Goal: Navigation & Orientation: Find specific page/section

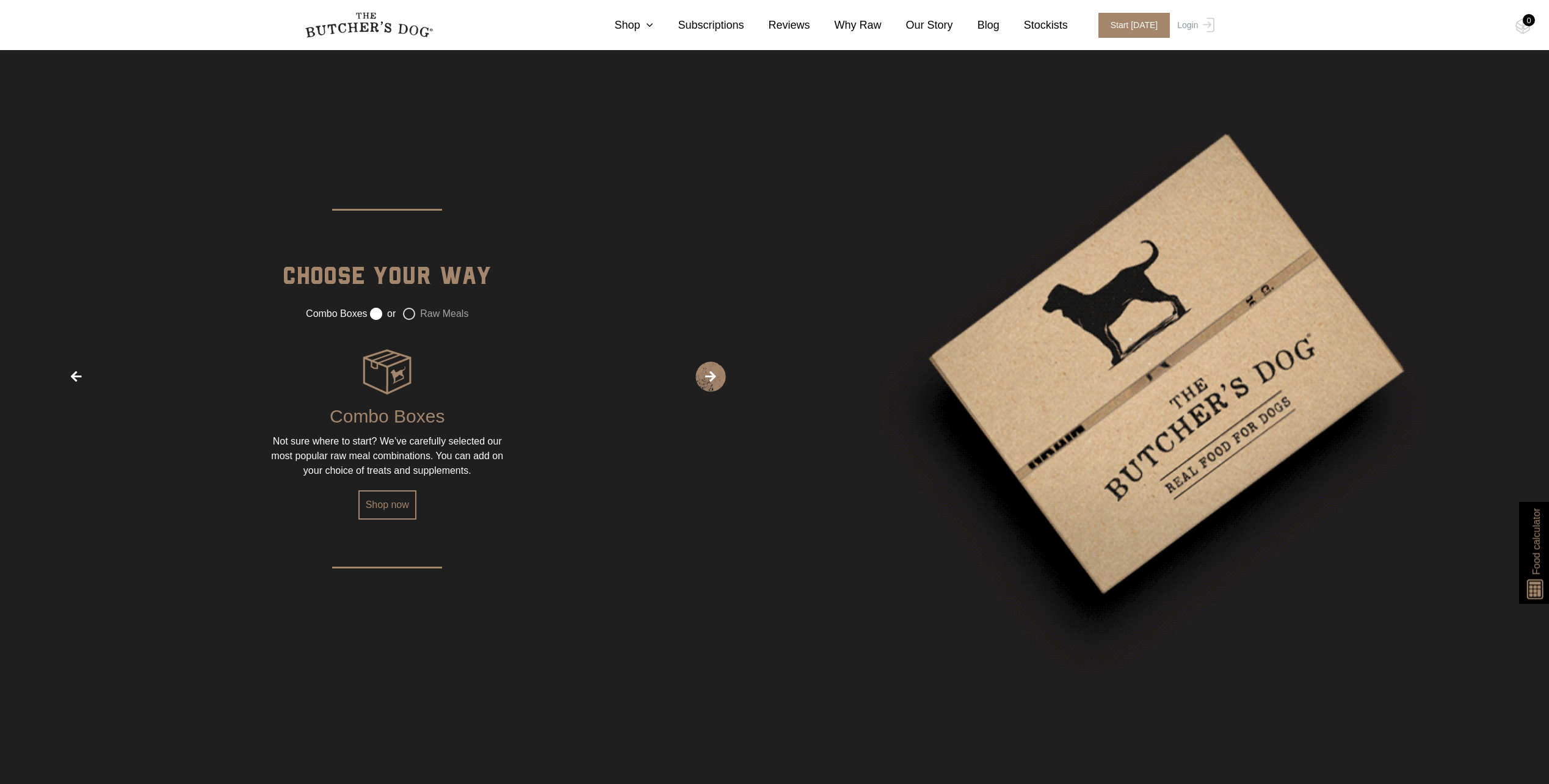
scroll to position [1891, 0]
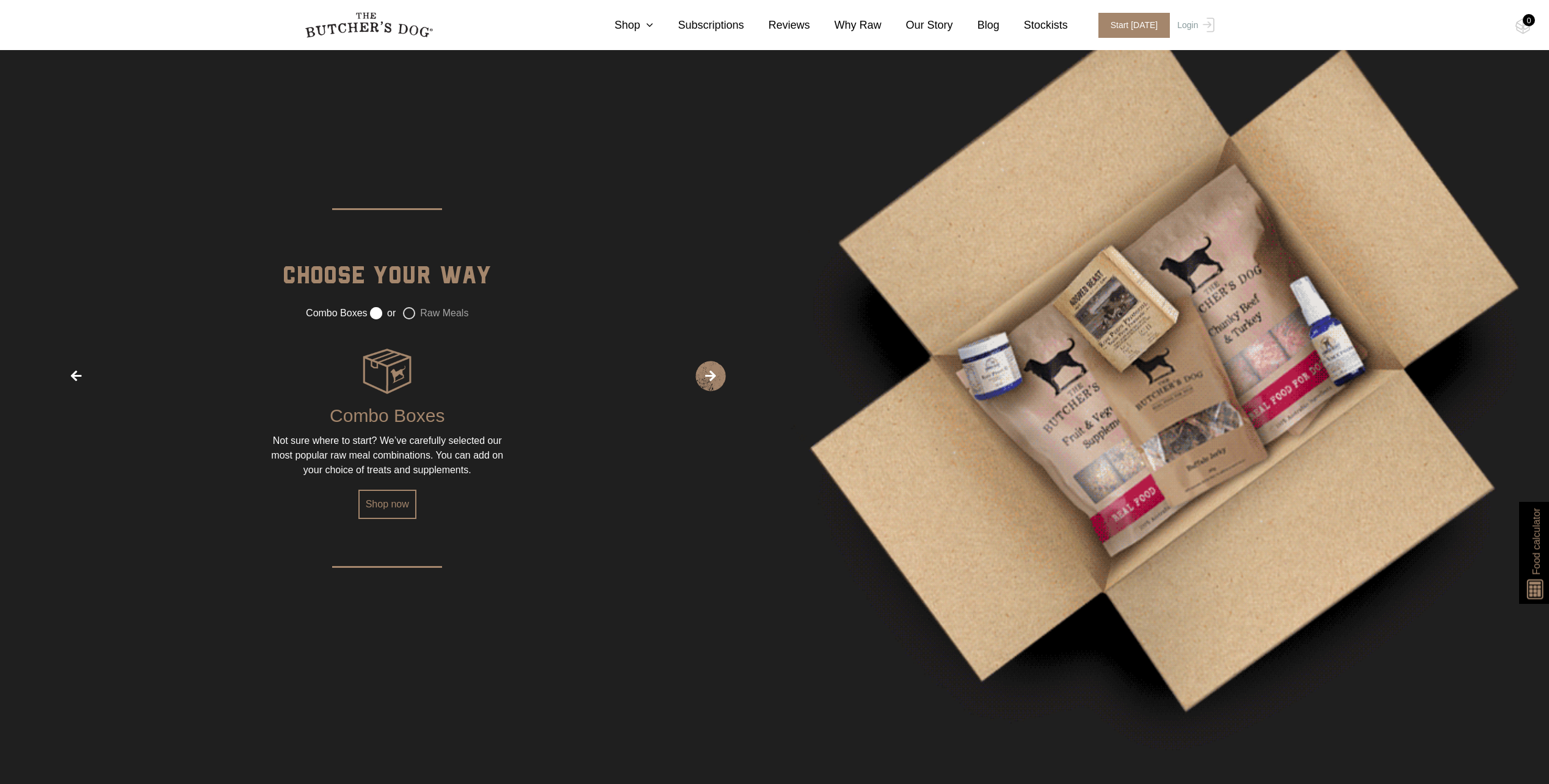
click at [708, 375] on span "›" at bounding box center [711, 376] width 31 height 31
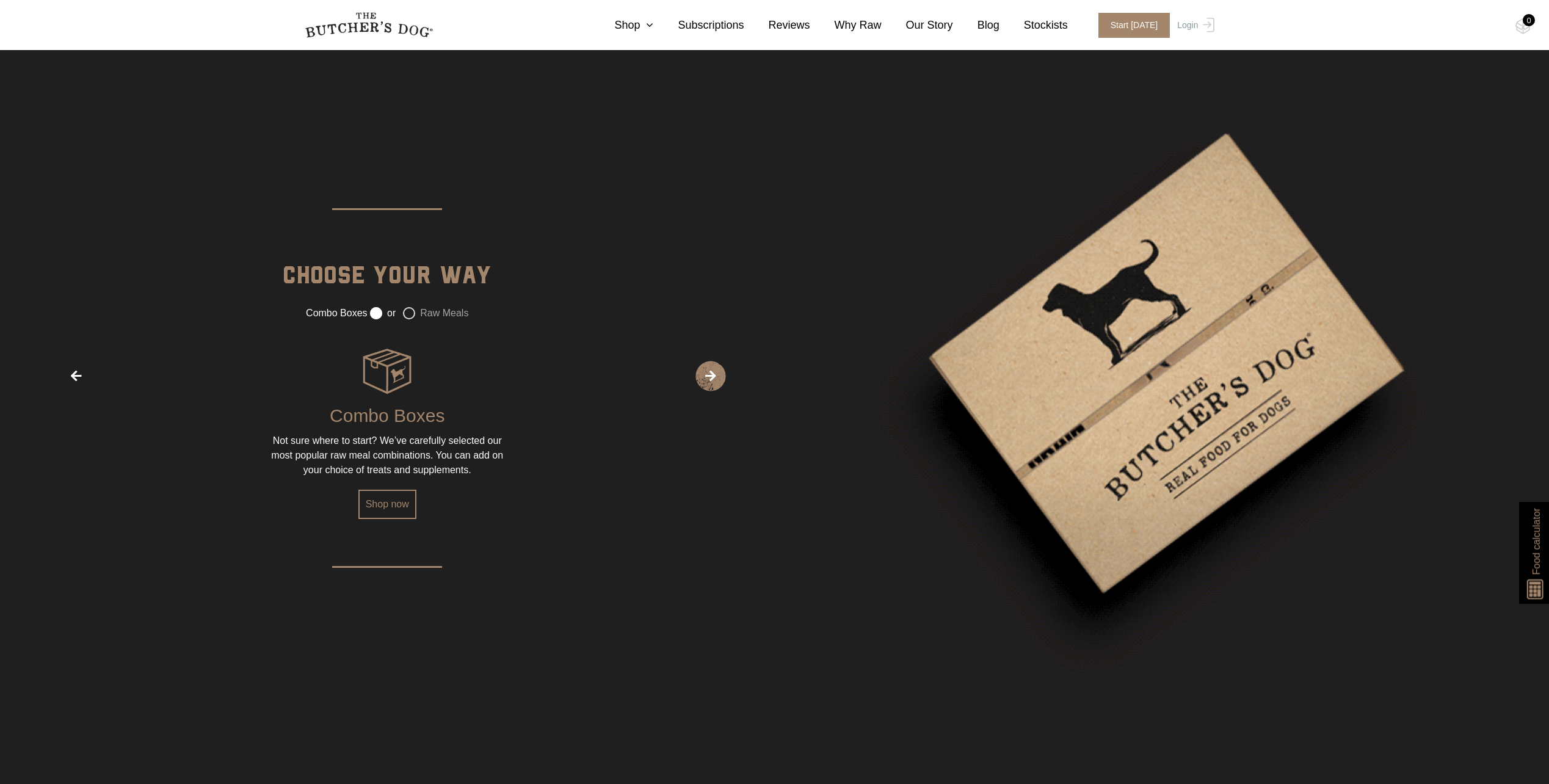
radio input "false"
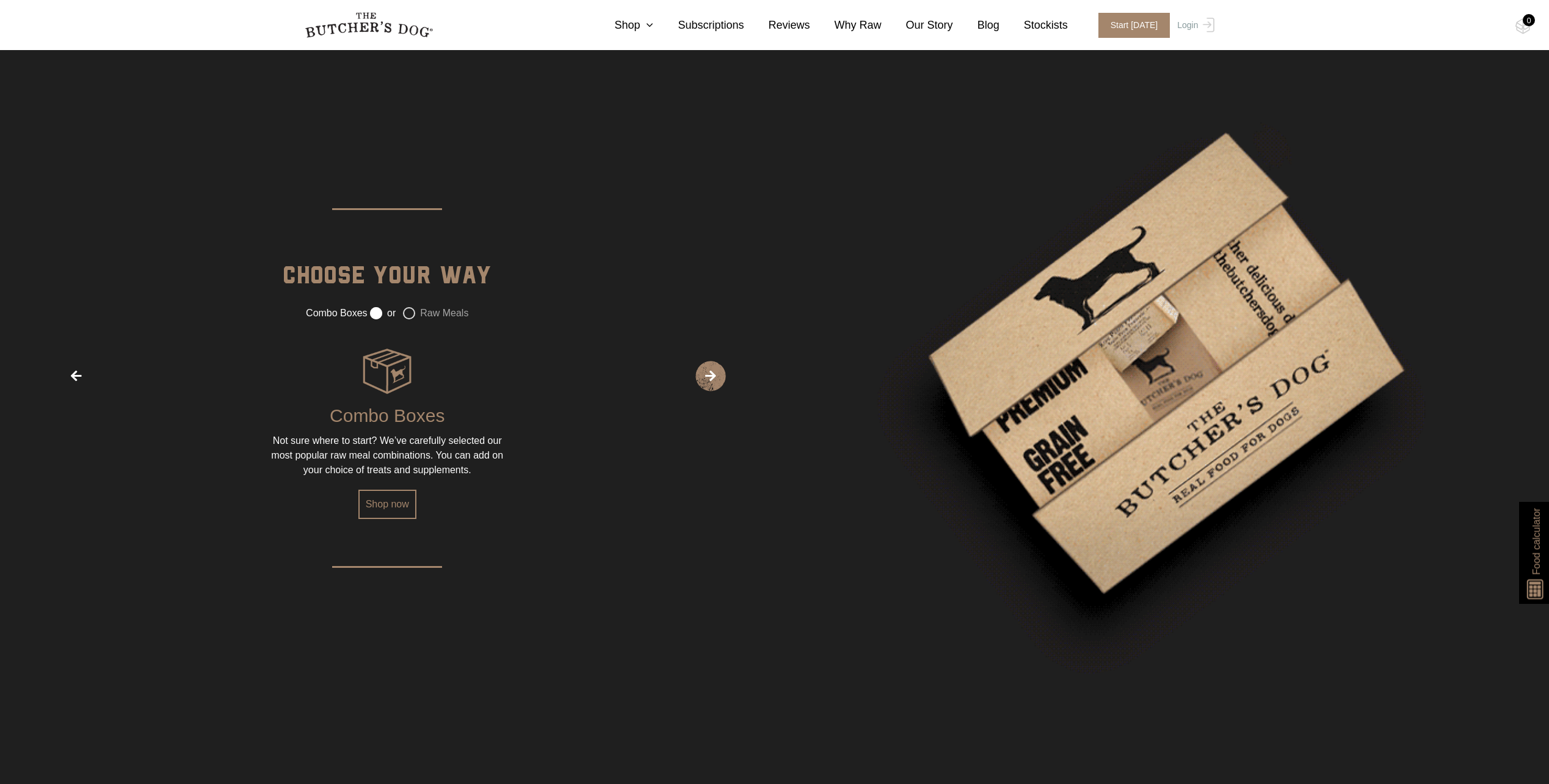
radio input "true"
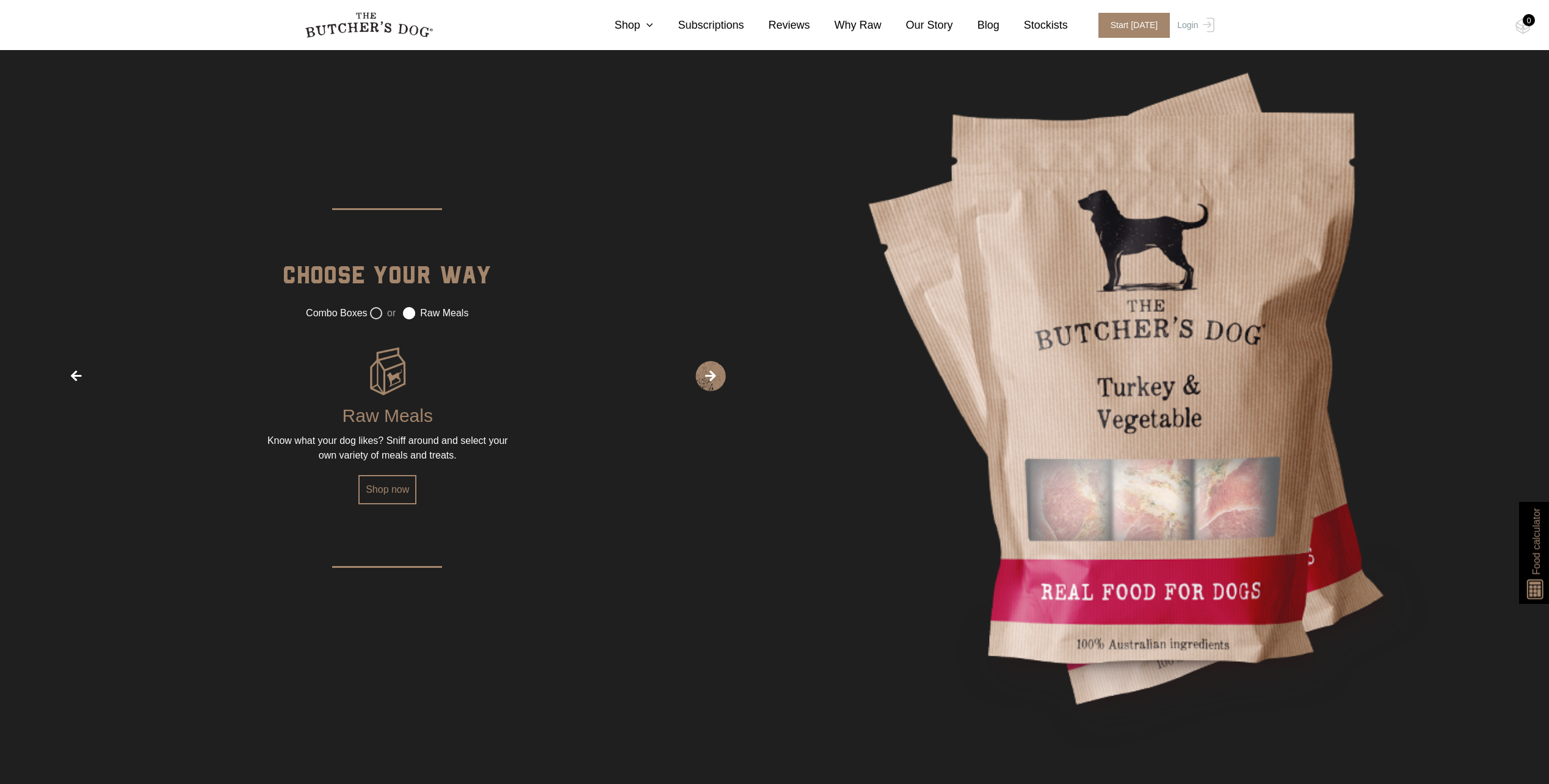
click at [708, 375] on span "›" at bounding box center [711, 376] width 31 height 31
click at [373, 314] on label "or" at bounding box center [383, 313] width 25 height 12
radio input "true"
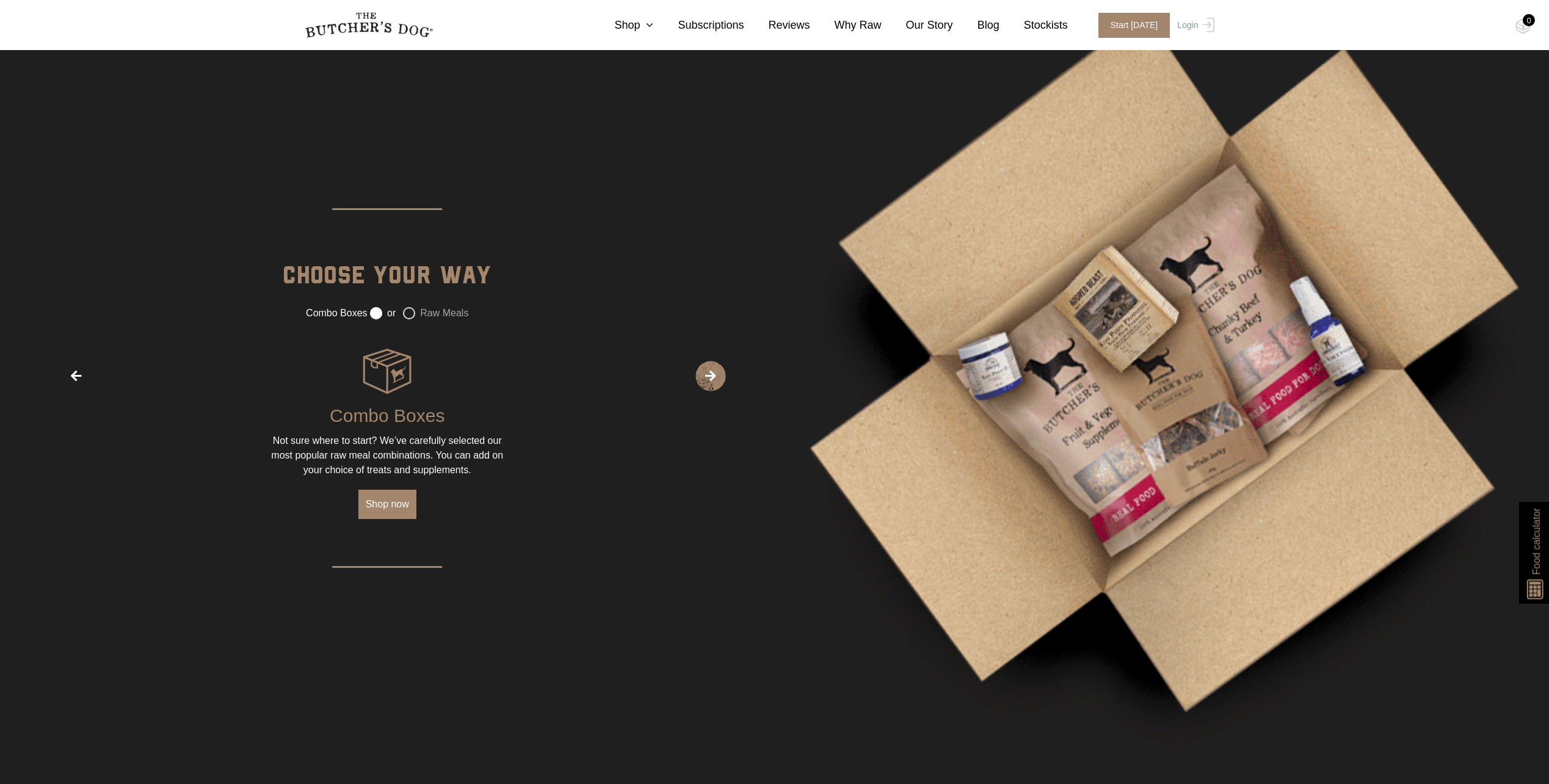
click at [395, 509] on link "Shop now" at bounding box center [387, 504] width 58 height 29
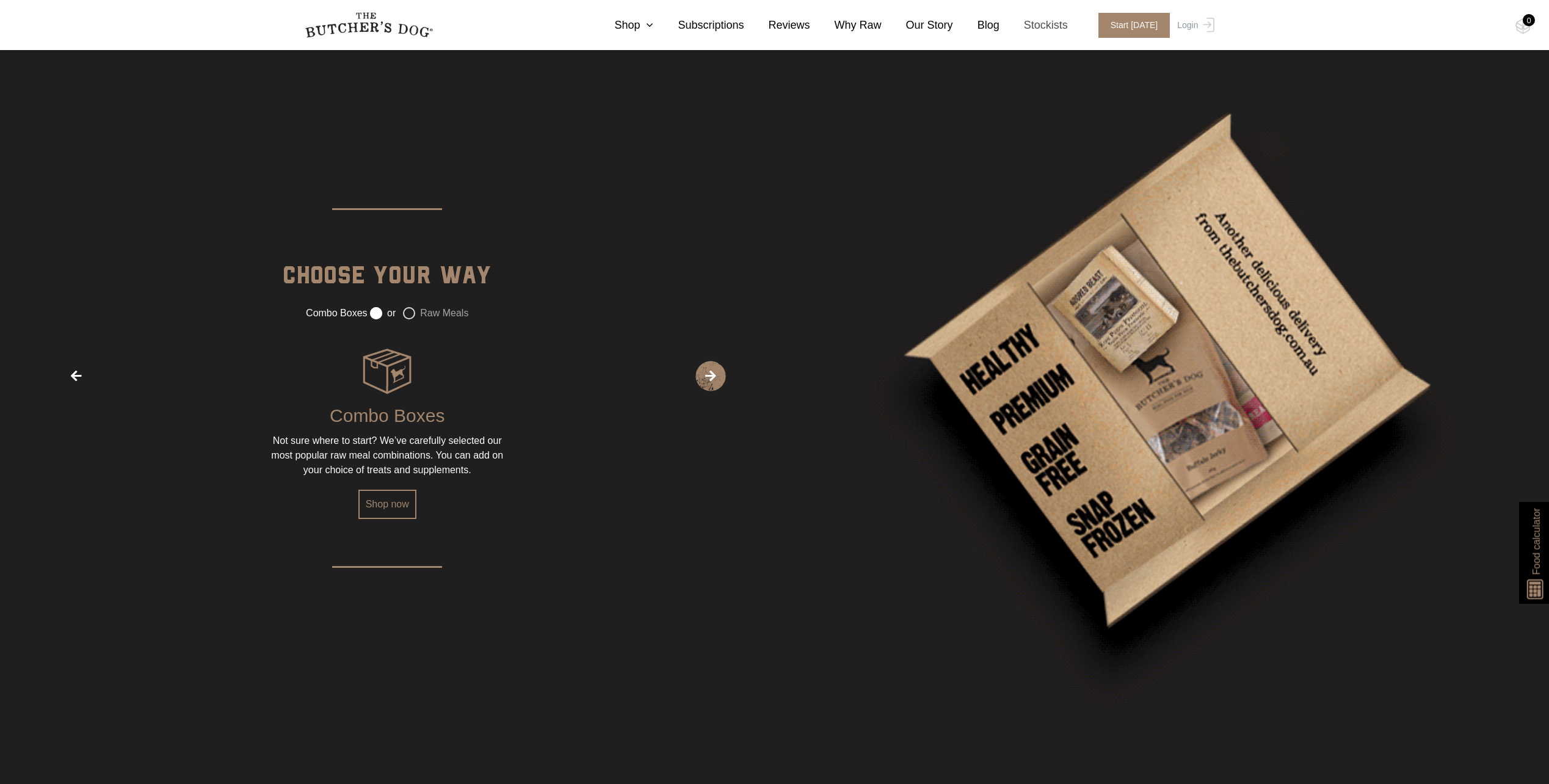
click at [1040, 29] on link "Stockists" at bounding box center [1034, 25] width 69 height 17
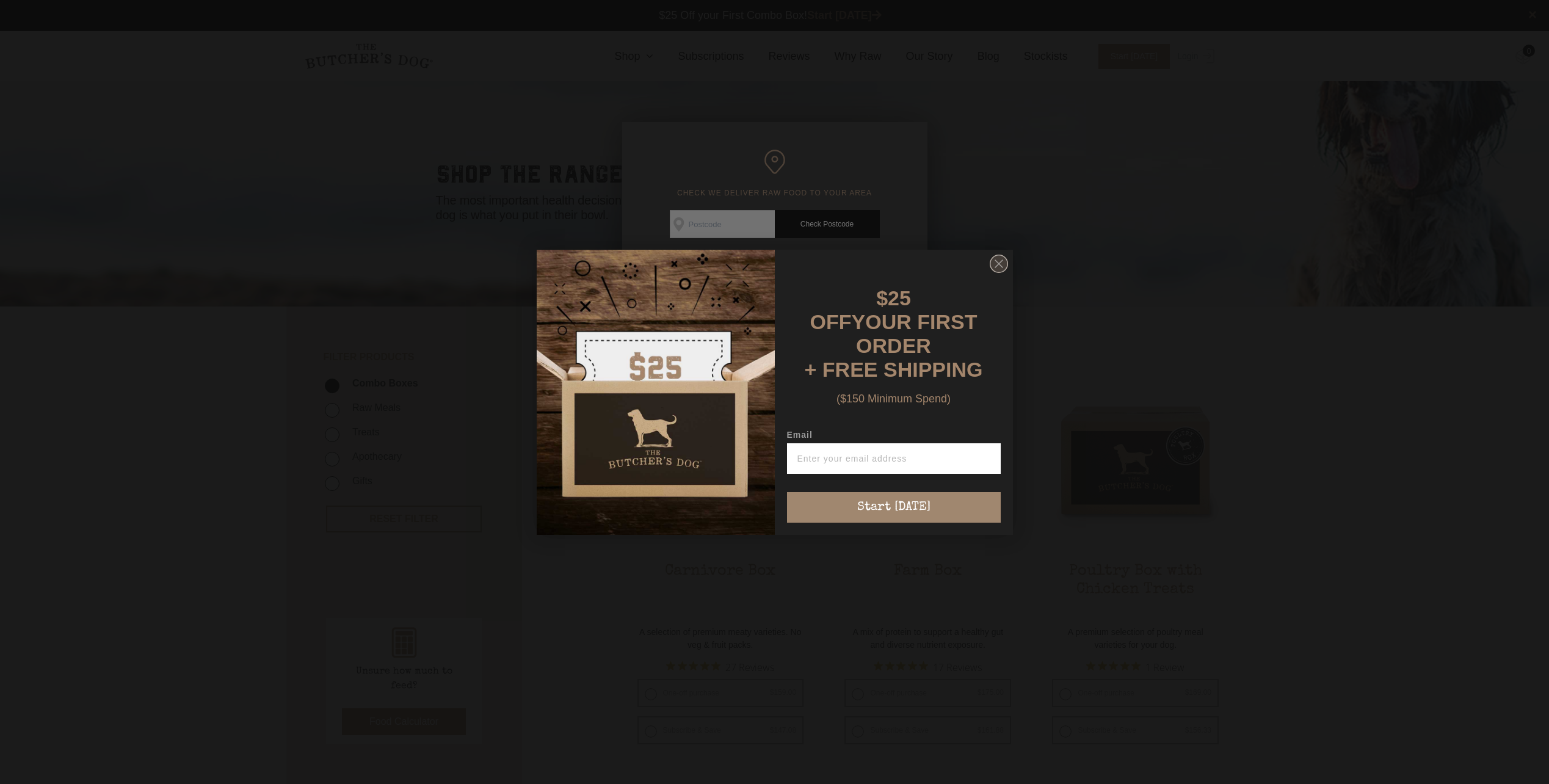
click at [1002, 268] on circle "Close dialog" at bounding box center [999, 263] width 18 height 18
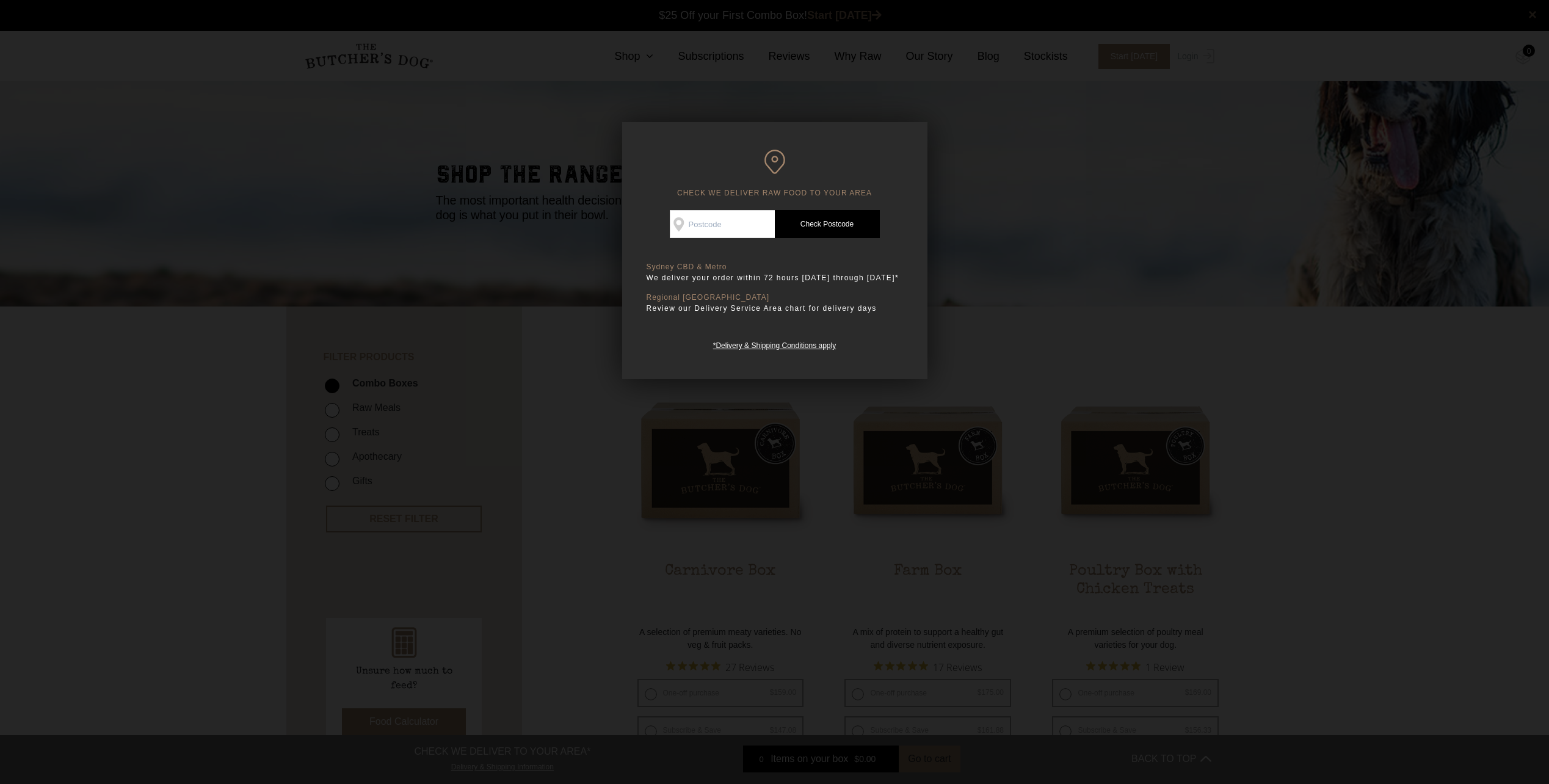
click at [713, 223] on input "Check Availability At" at bounding box center [722, 224] width 105 height 28
type input "2153"
click at [862, 227] on link "Check Postcode" at bounding box center [827, 224] width 105 height 28
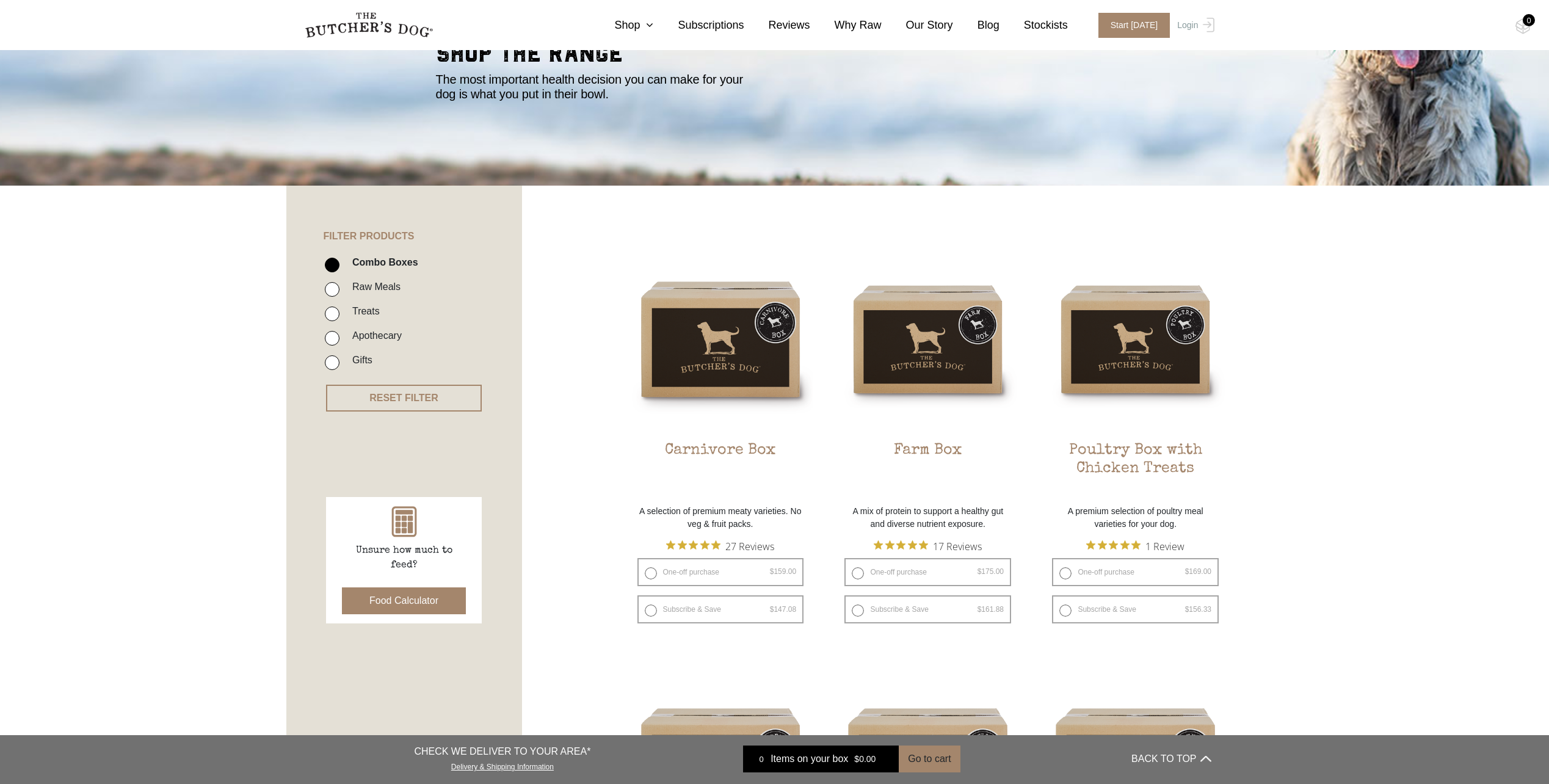
scroll to position [121, 0]
click at [416, 595] on button "Food Calculator" at bounding box center [404, 600] width 124 height 27
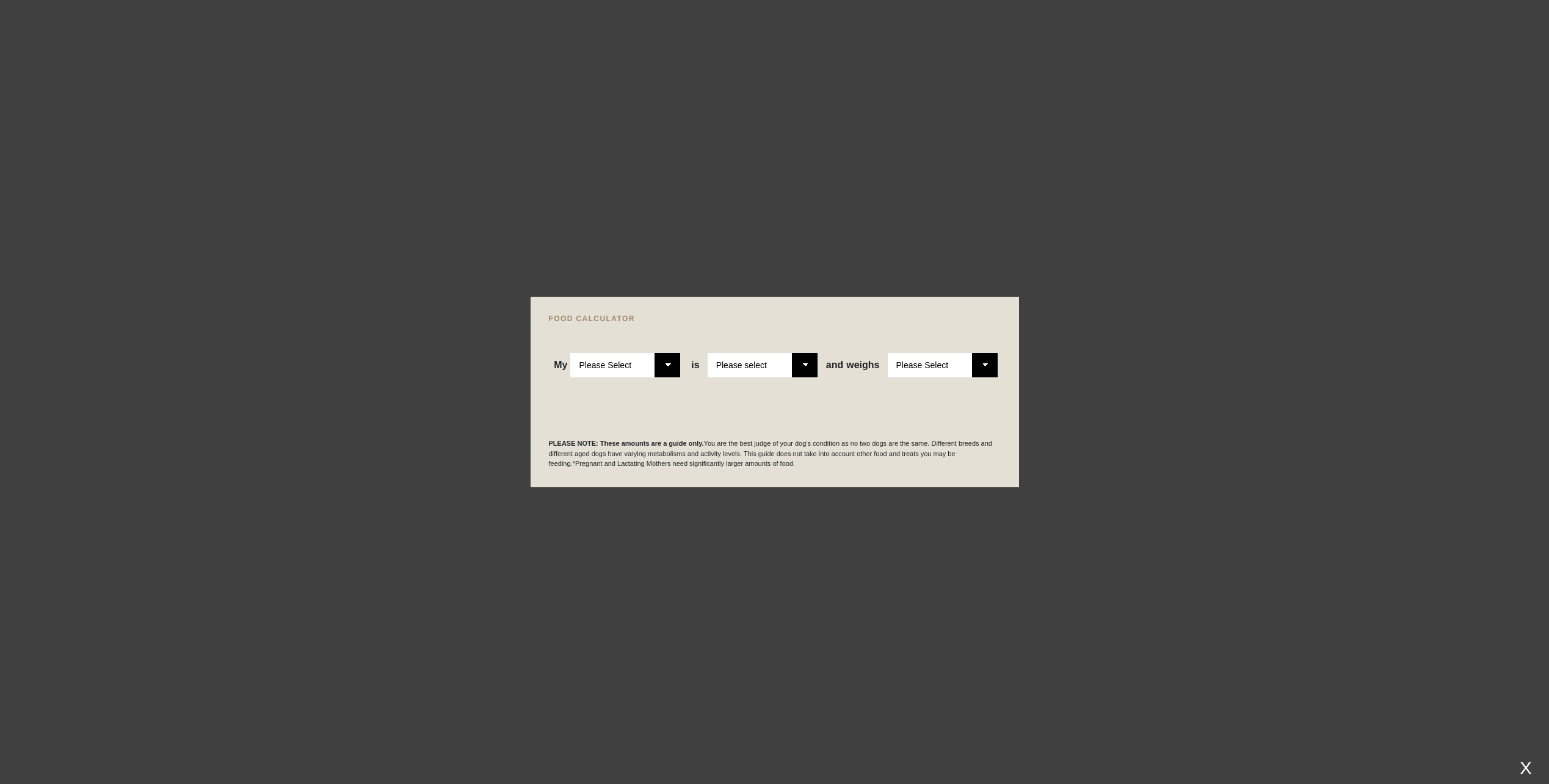
click at [663, 362] on select "Please Select Adult Dog Puppy" at bounding box center [625, 365] width 110 height 24
select select "adult"
click at [571, 353] on select "Please Select Adult Dog Puppy" at bounding box center [625, 365] width 110 height 24
click at [783, 371] on select "Please select a healthy weight overweight" at bounding box center [762, 365] width 110 height 24
select select "0"
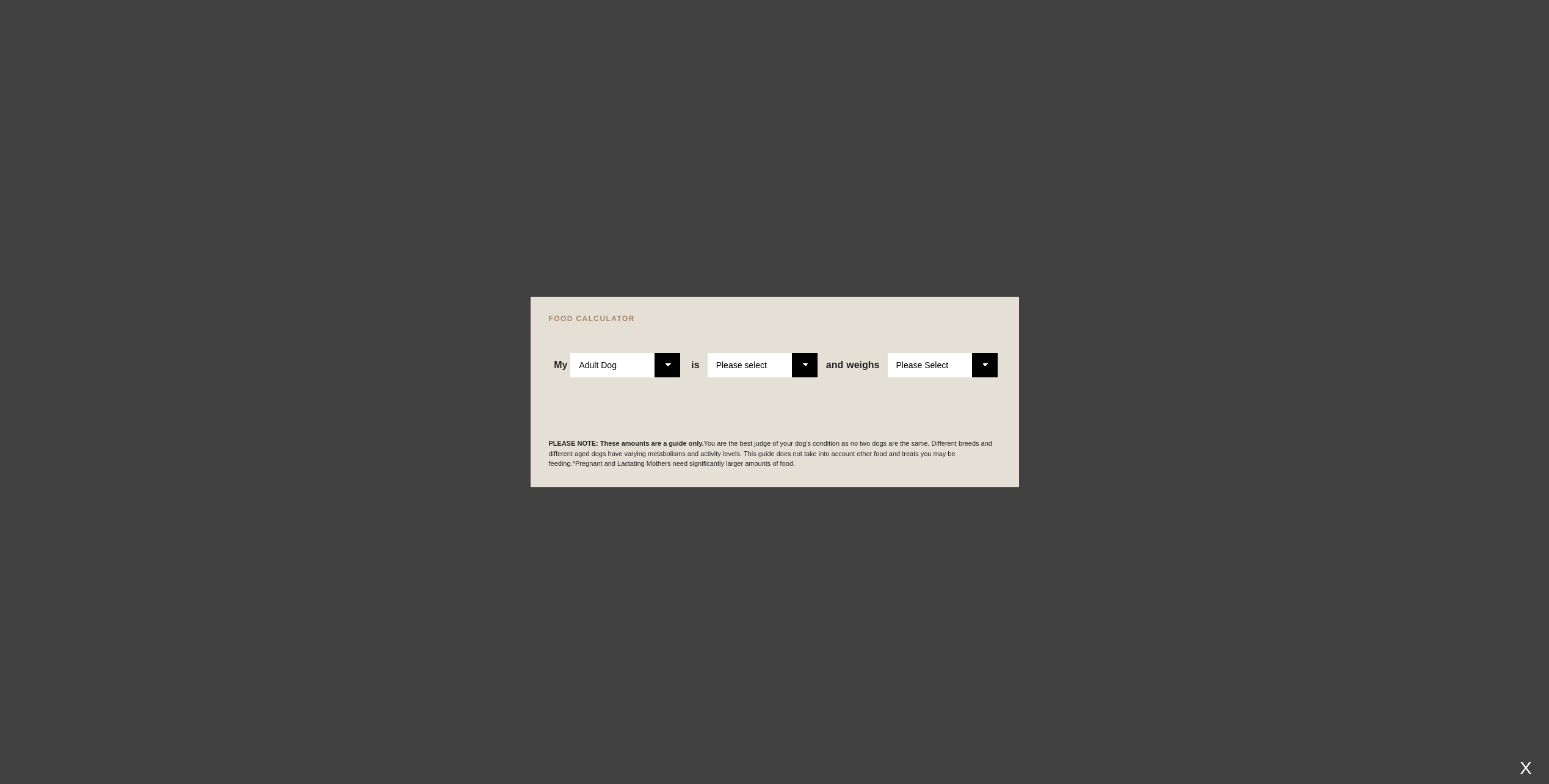
click at [709, 353] on select "Please select a healthy weight overweight" at bounding box center [762, 365] width 110 height 24
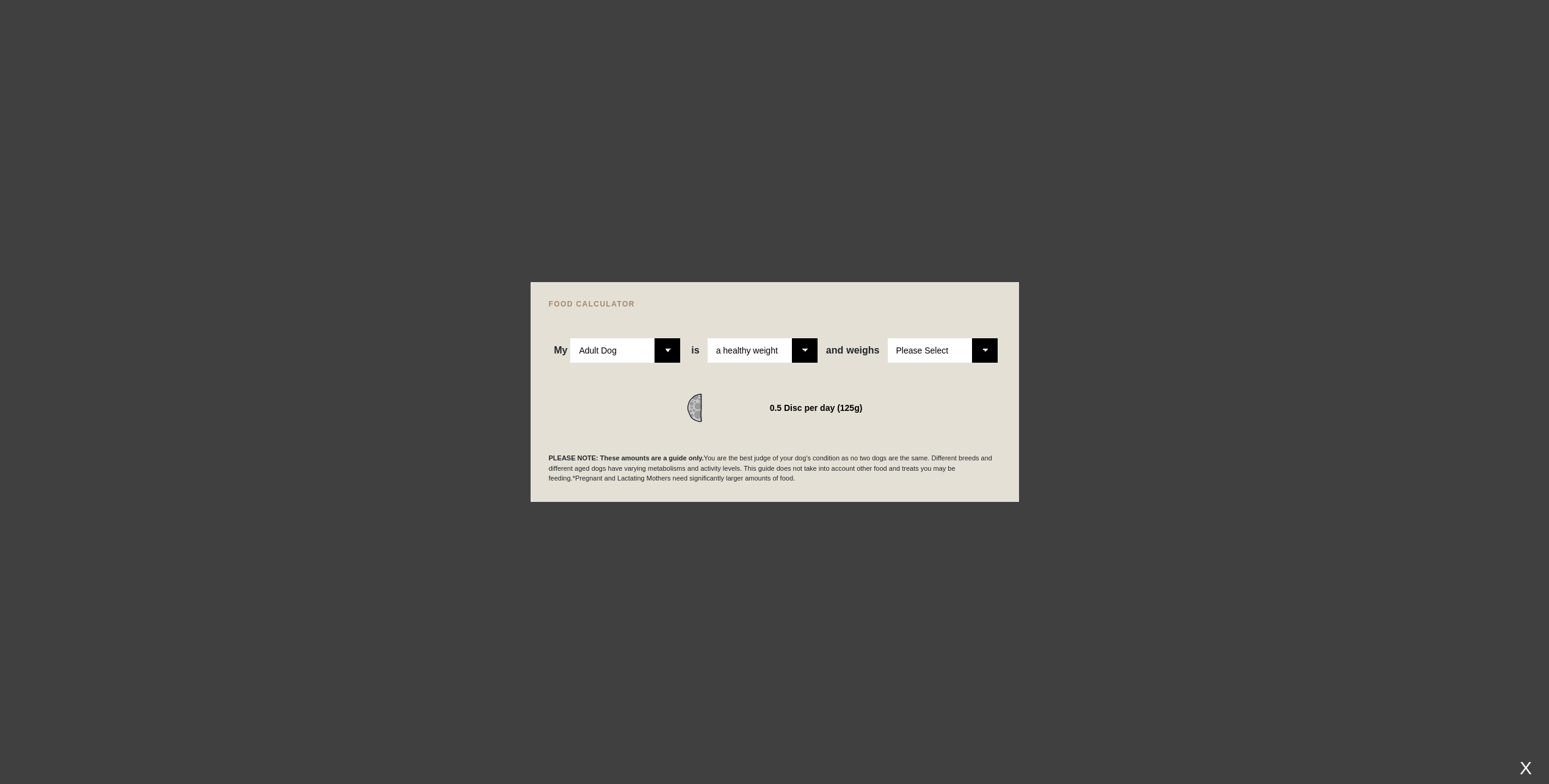
click at [928, 349] on select "Please Select 1kg 2kg 3kg 4kg 5kg 6kg 7kg 8kg 9kg 10kg 11kg 12kg 13kg 14kg 15kg…" at bounding box center [942, 350] width 110 height 24
select select "13"
click at [888, 338] on select "Please Select 1kg 2kg 3kg 4kg 5kg 6kg 7kg 8kg 9kg 10kg 11kg 12kg 13kg 14kg 15kg…" at bounding box center [942, 350] width 110 height 24
click at [1114, 310] on div at bounding box center [774, 392] width 1549 height 784
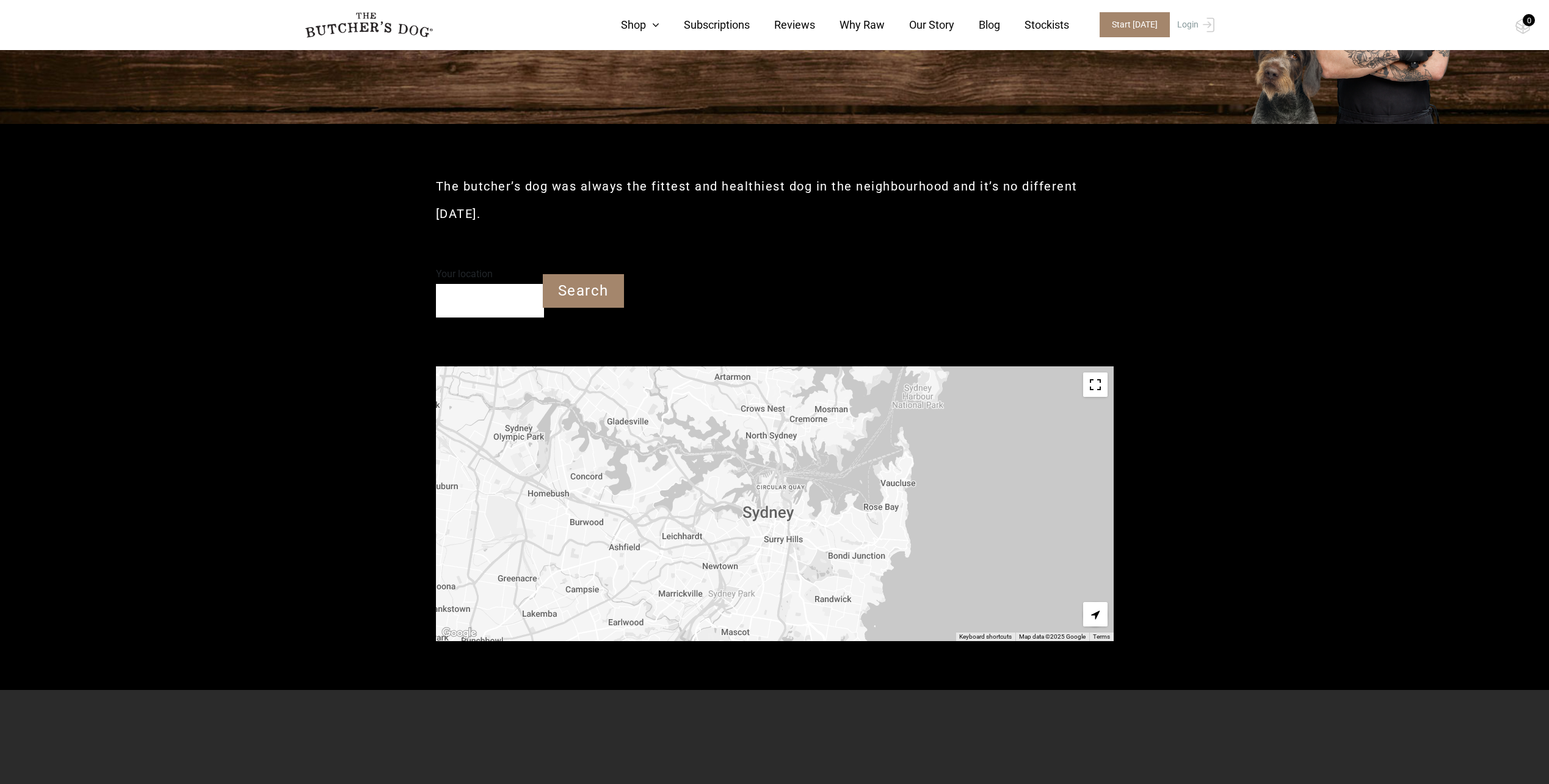
scroll to position [183, 0]
click at [484, 295] on input "Your location" at bounding box center [490, 300] width 108 height 34
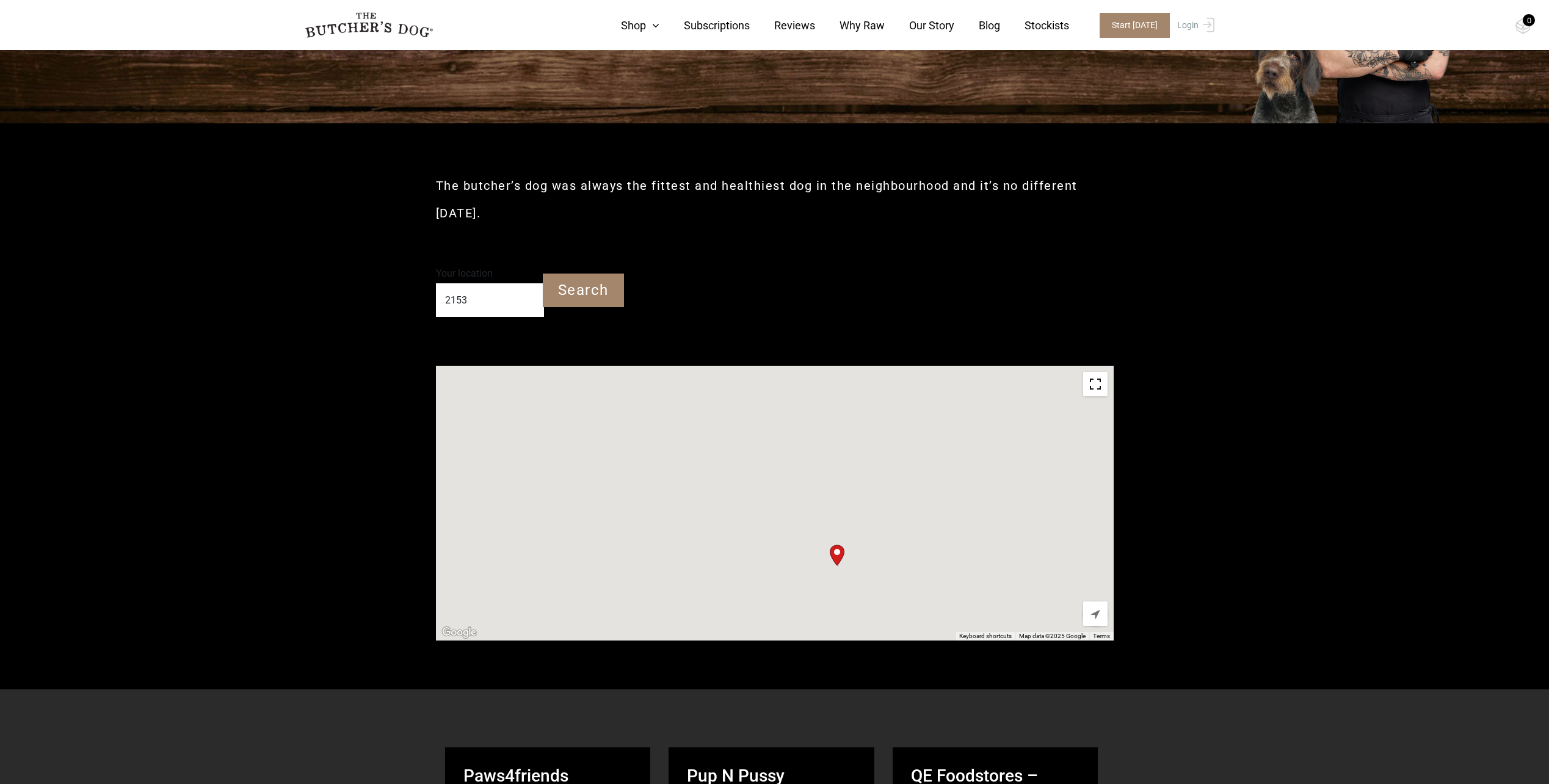
type input "Bella Vista NSW 2153"
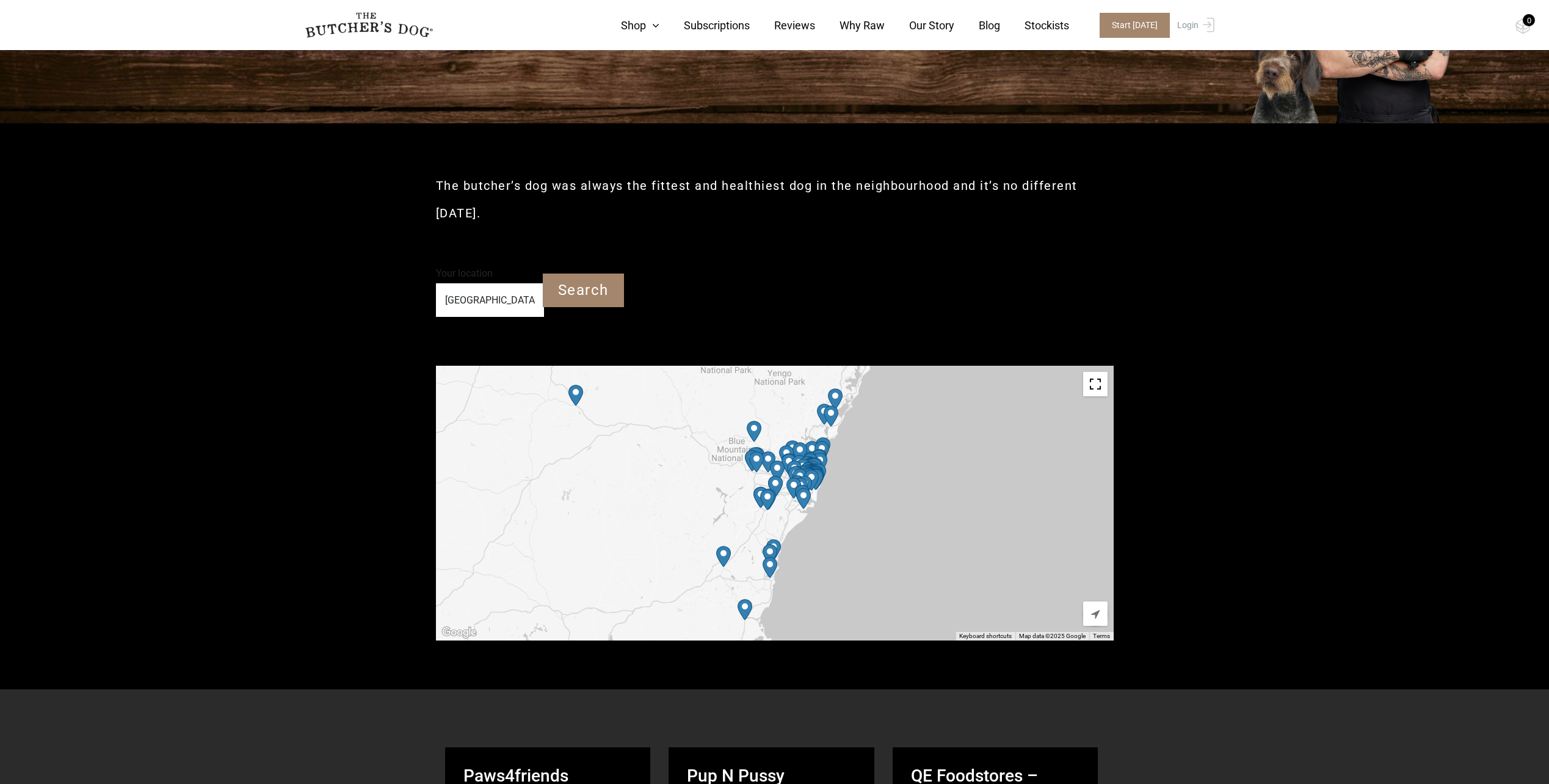
drag, startPoint x: 879, startPoint y: 457, endPoint x: 870, endPoint y: 559, distance: 102.4
click at [870, 559] on div at bounding box center [775, 503] width 678 height 275
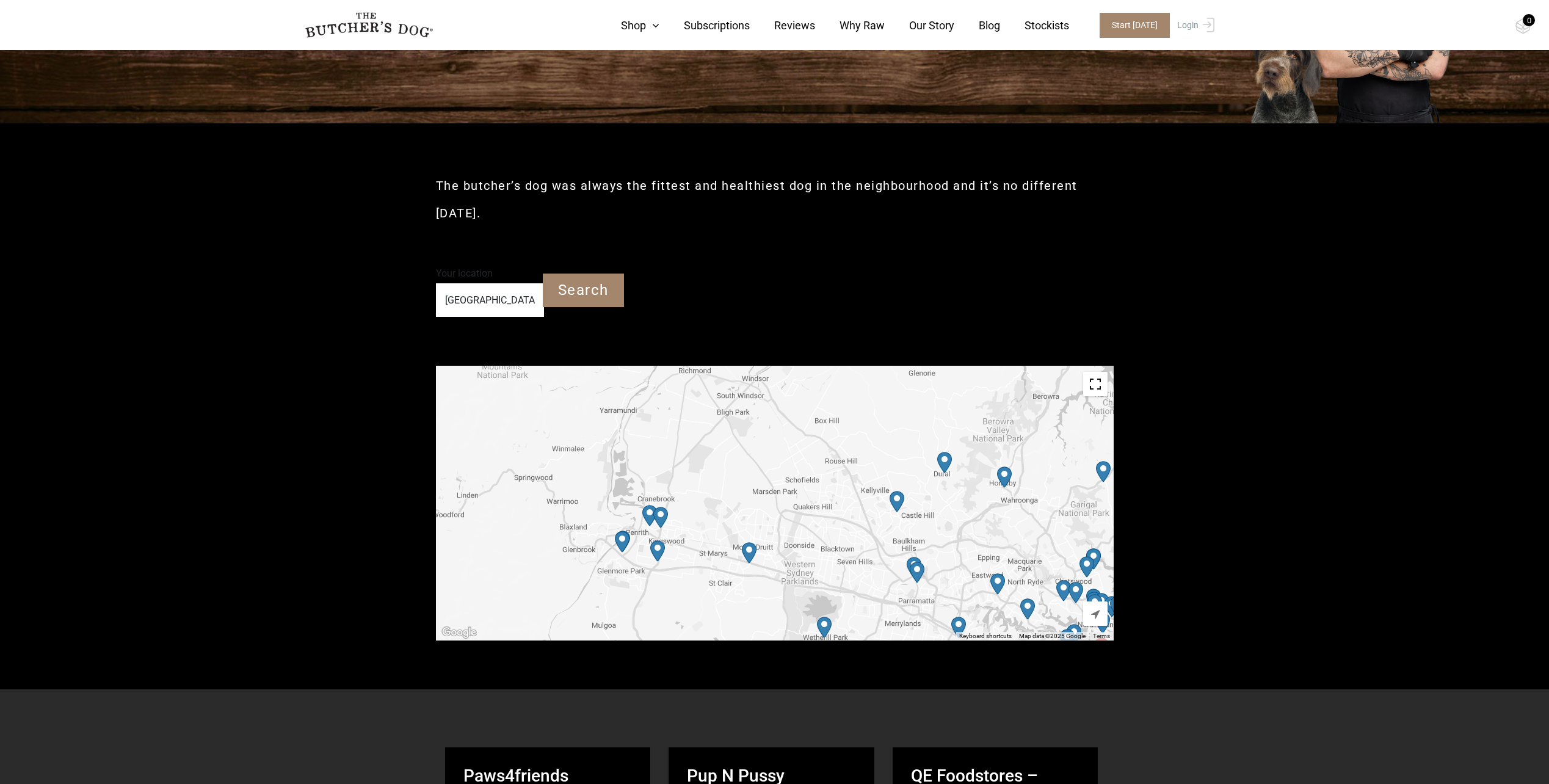
drag, startPoint x: 763, startPoint y: 462, endPoint x: 722, endPoint y: 471, distance: 42.0
click at [722, 471] on div at bounding box center [775, 503] width 678 height 275
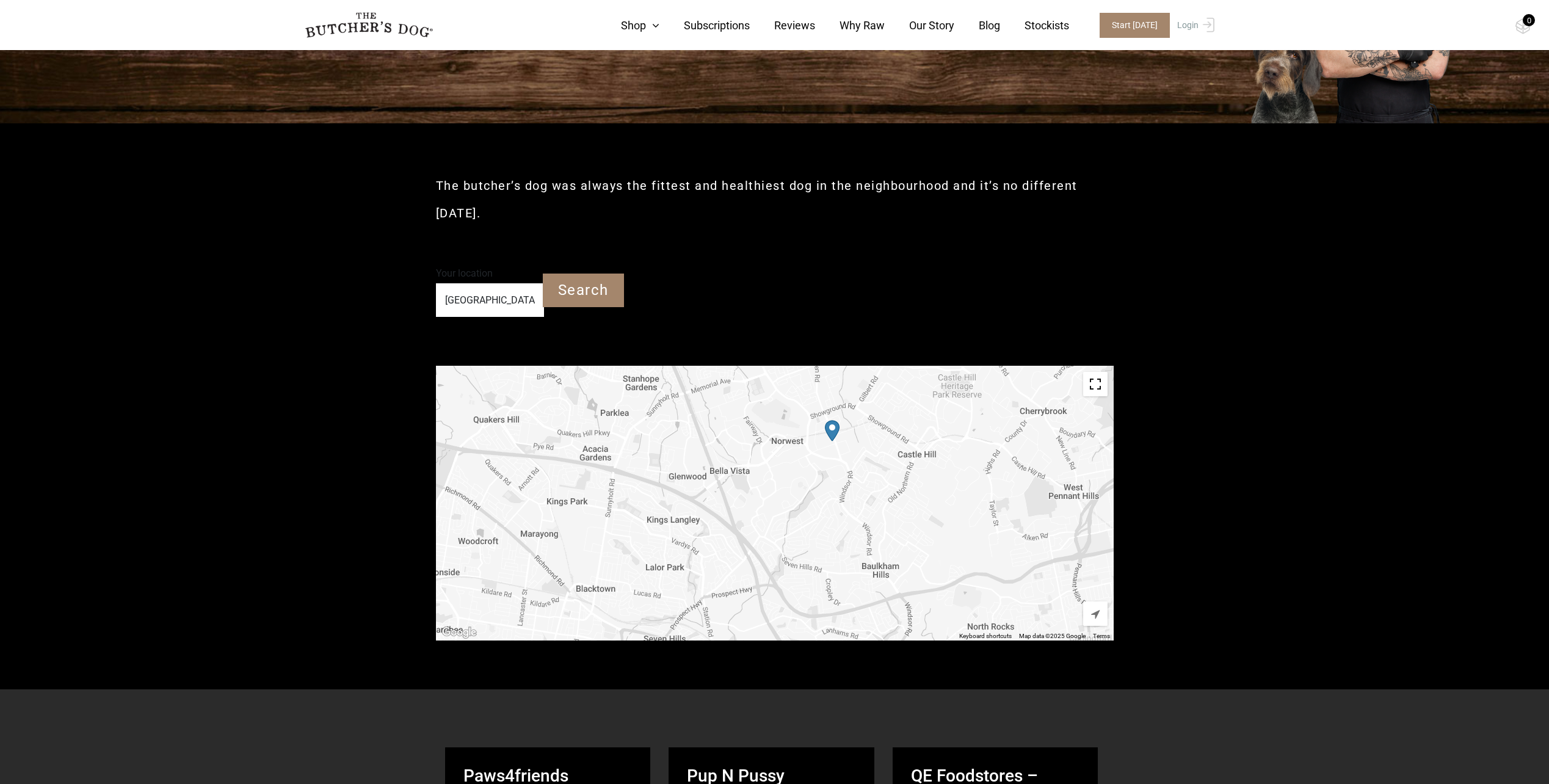
drag, startPoint x: 874, startPoint y: 529, endPoint x: 836, endPoint y: 519, distance: 39.3
click at [836, 519] on div at bounding box center [775, 503] width 678 height 275
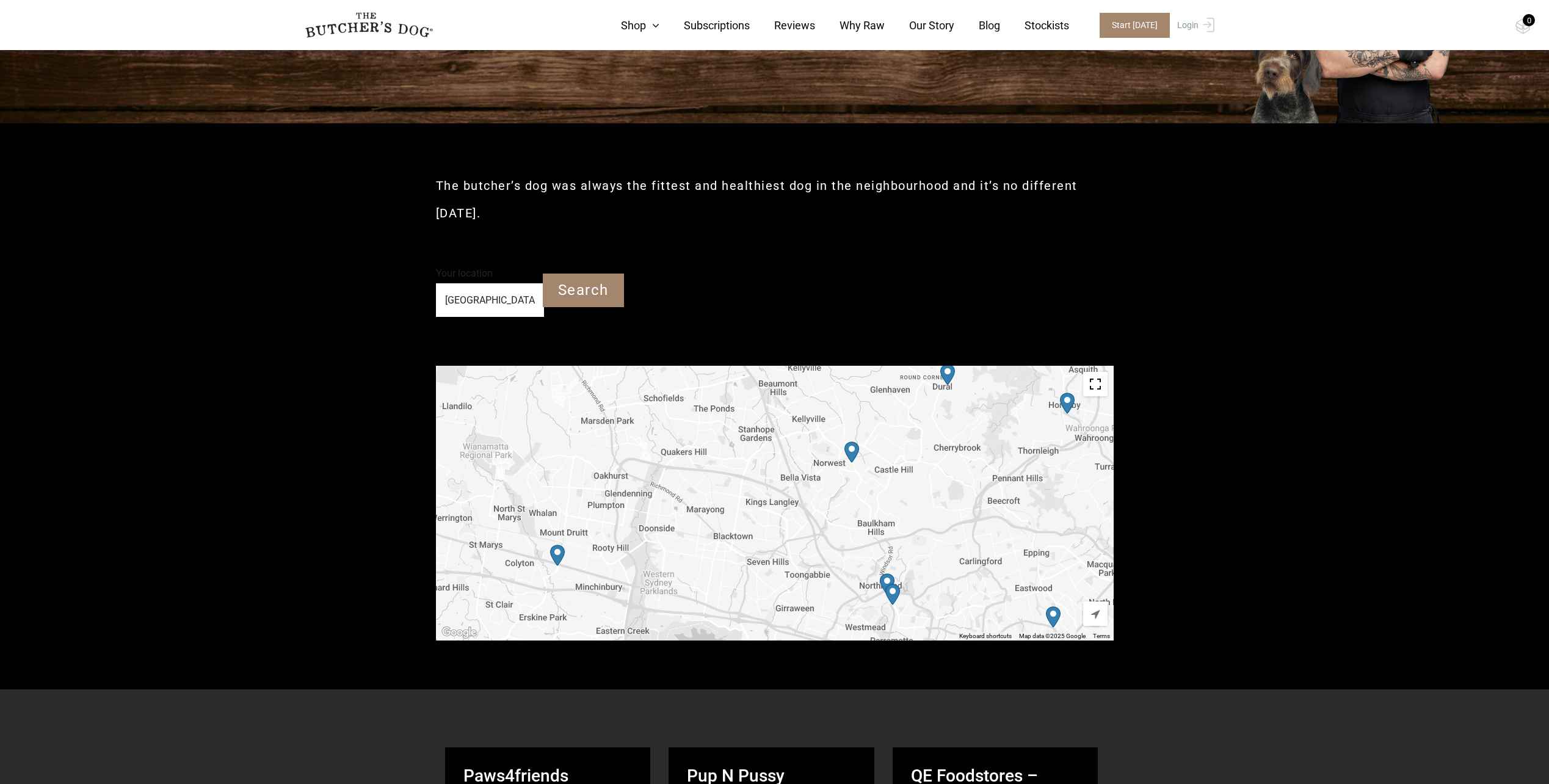
click at [854, 455] on img "Petbarn – Castle Hill" at bounding box center [851, 452] width 24 height 31
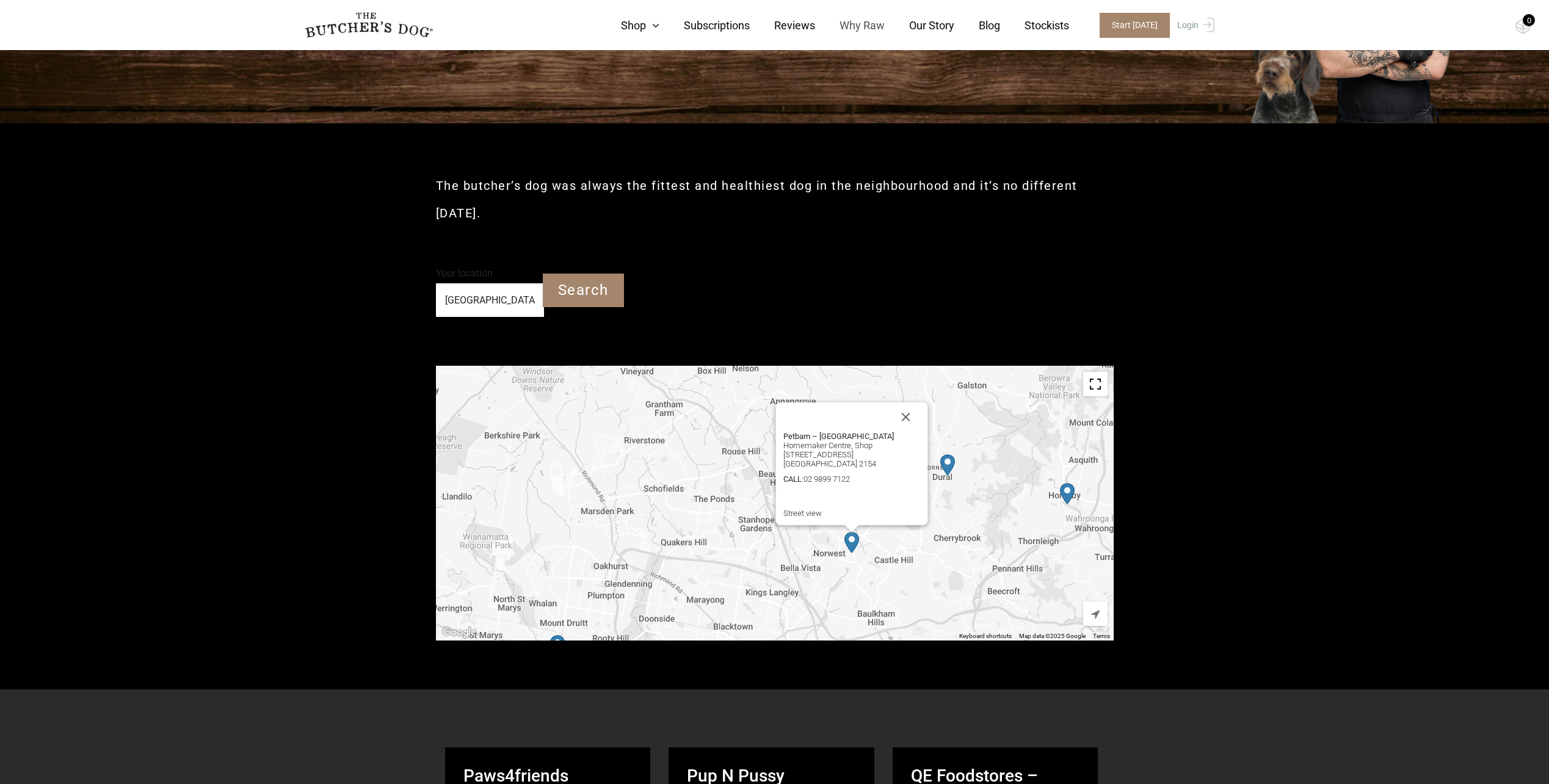
click at [862, 24] on link "Why Raw" at bounding box center [850, 25] width 69 height 17
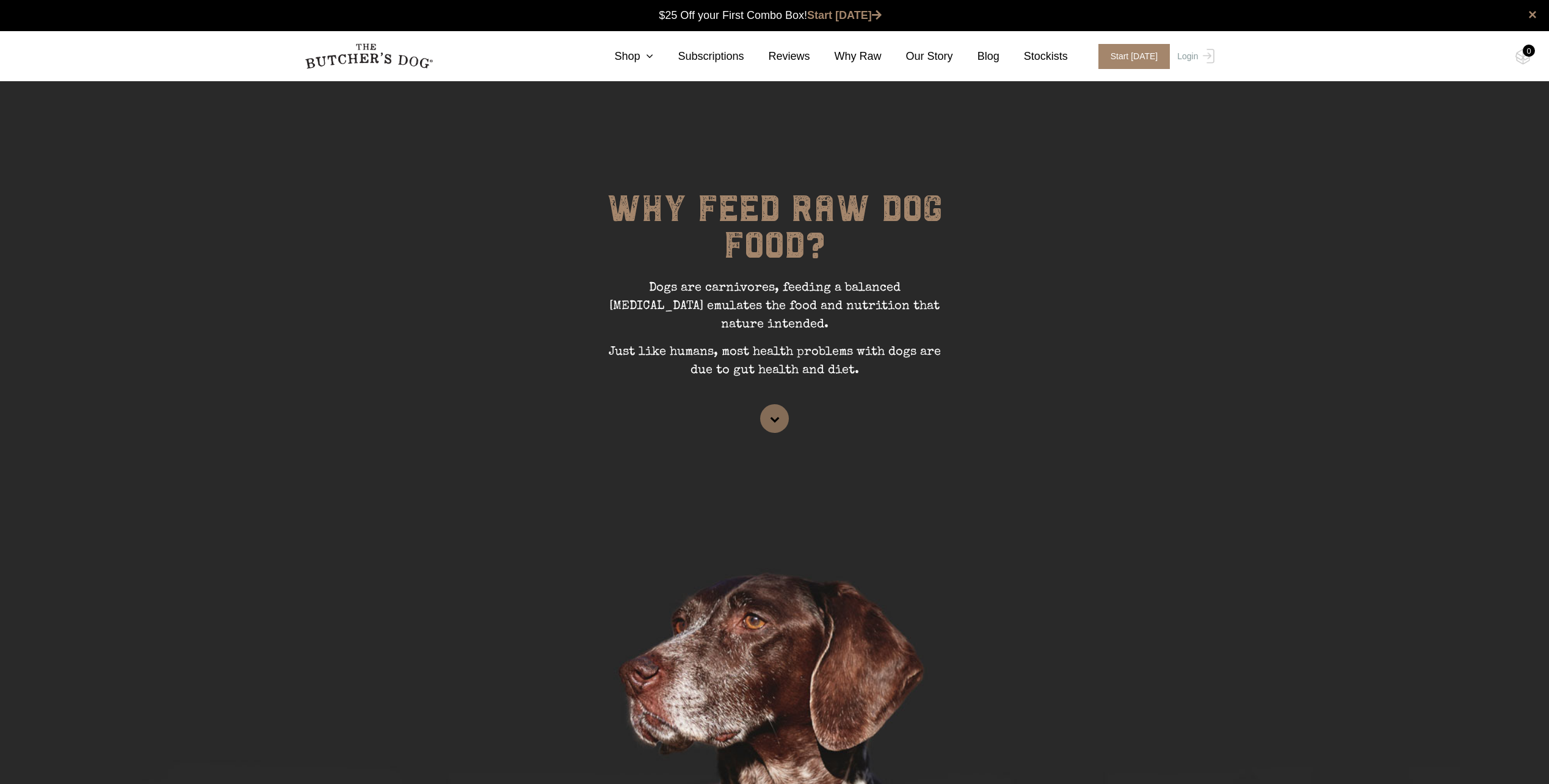
click at [764, 404] on link at bounding box center [774, 418] width 29 height 29
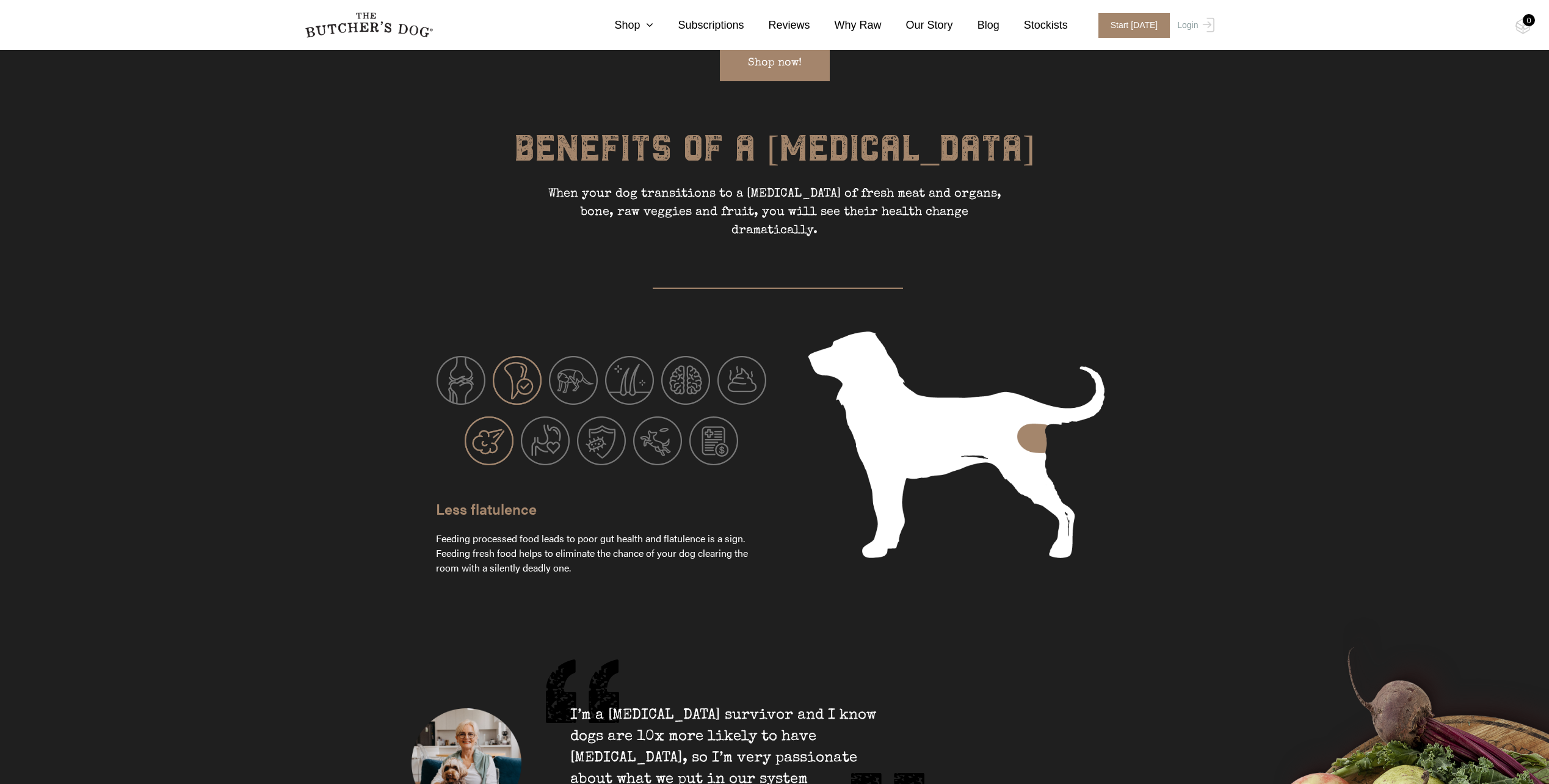
scroll to position [2069, 0]
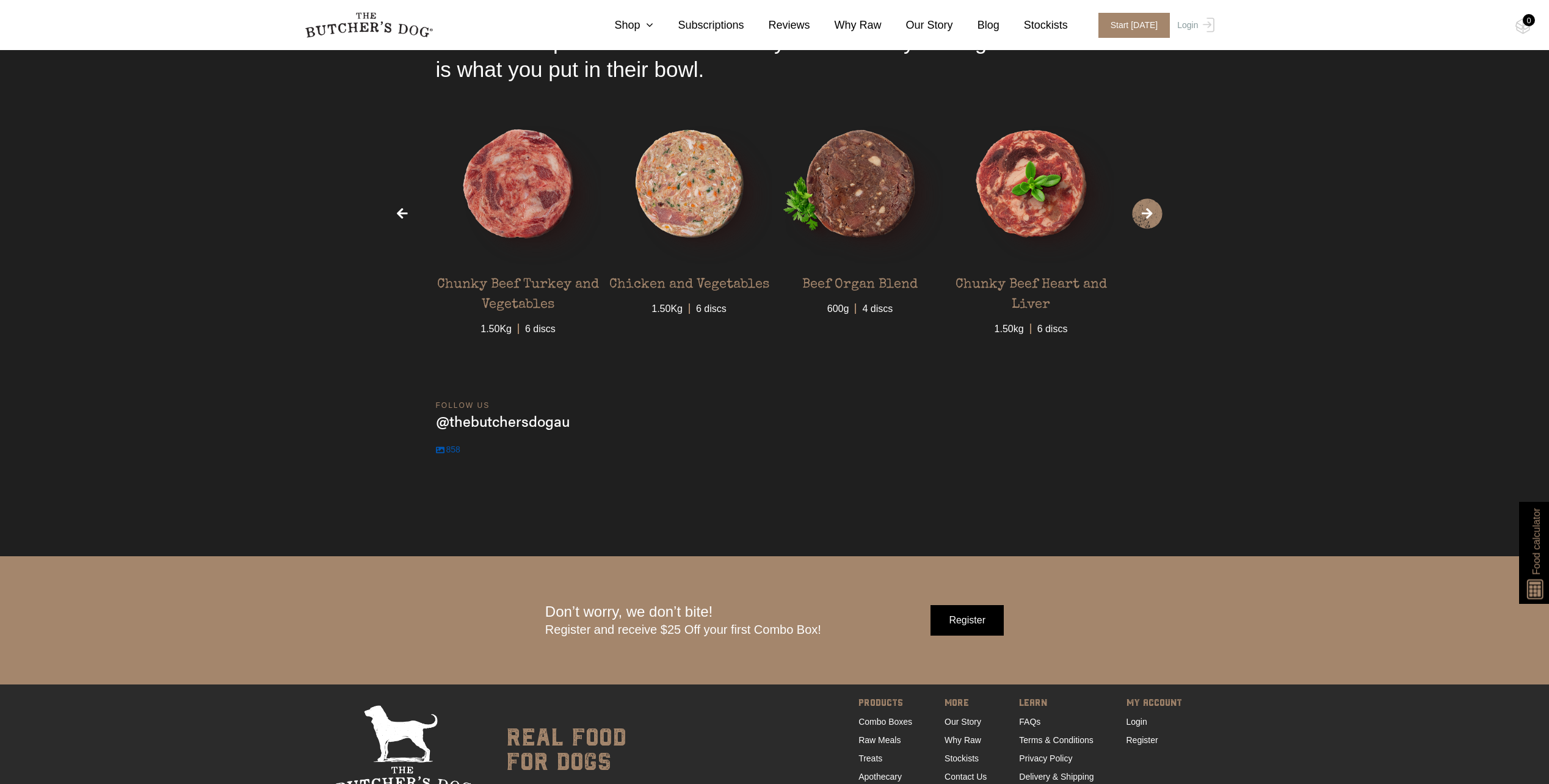
scroll to position [4474, 0]
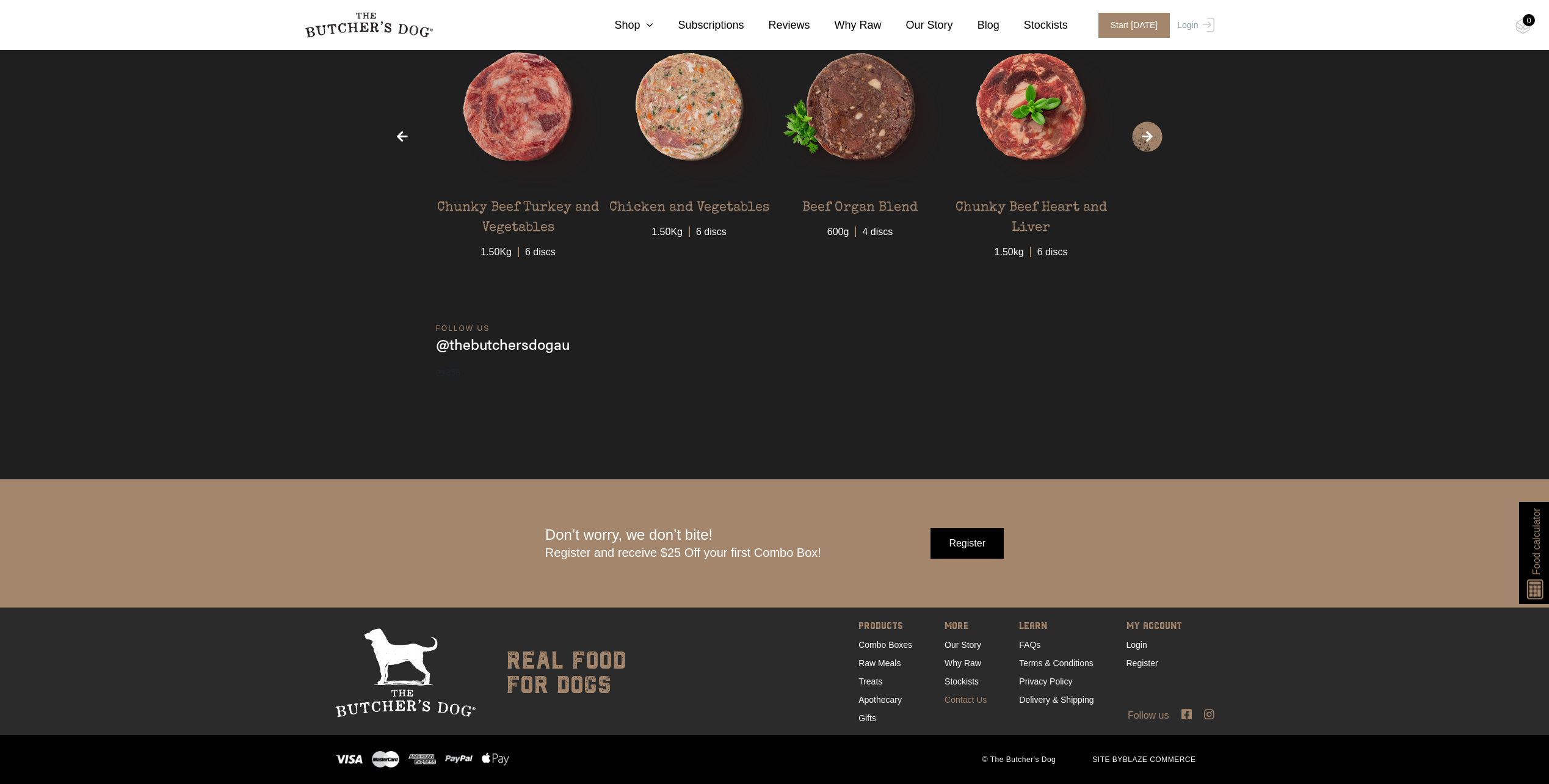
click at [958, 701] on link "Contact Us" at bounding box center [966, 699] width 42 height 10
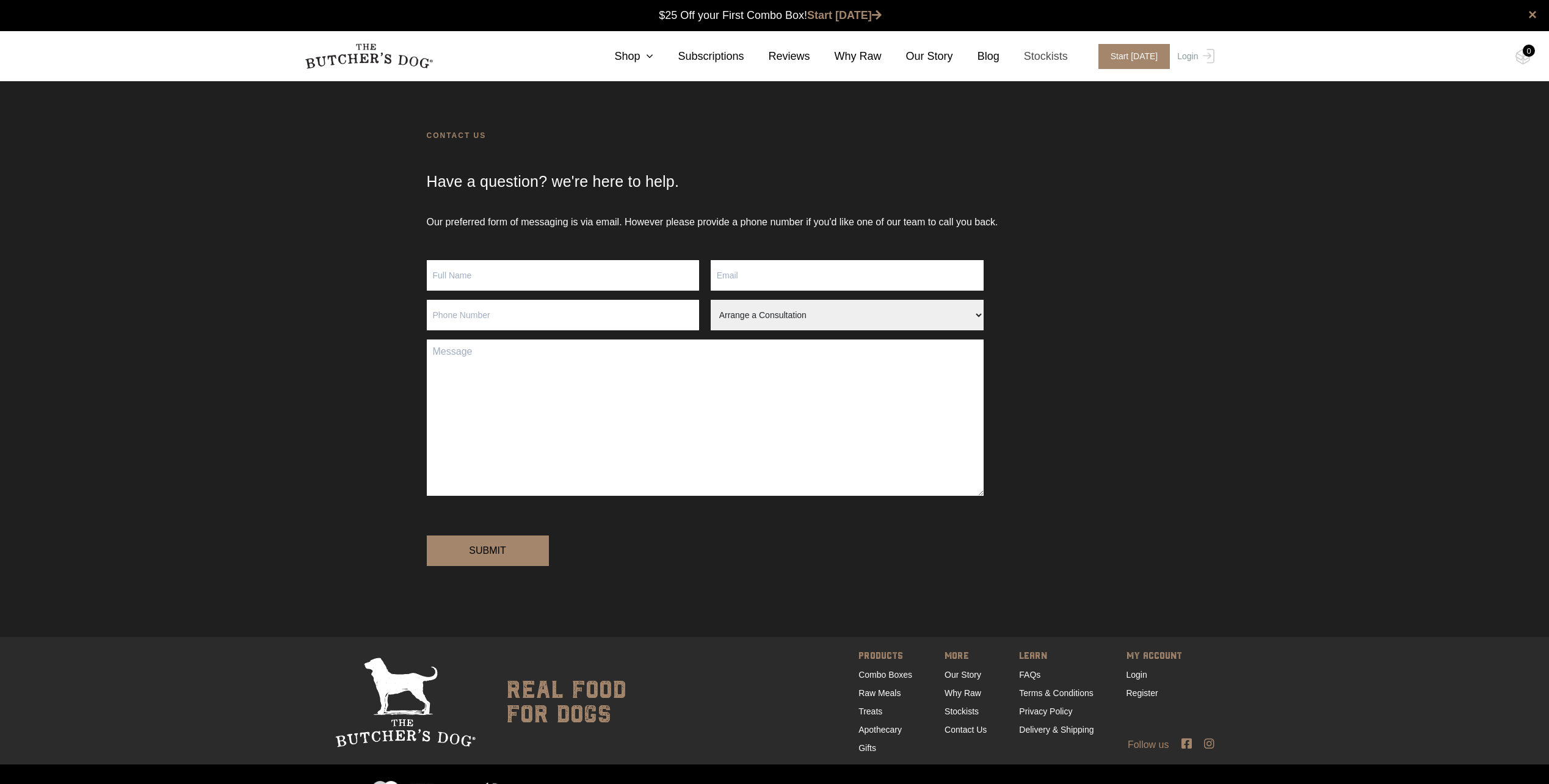
click at [1052, 58] on link "Stockists" at bounding box center [1034, 57] width 69 height 17
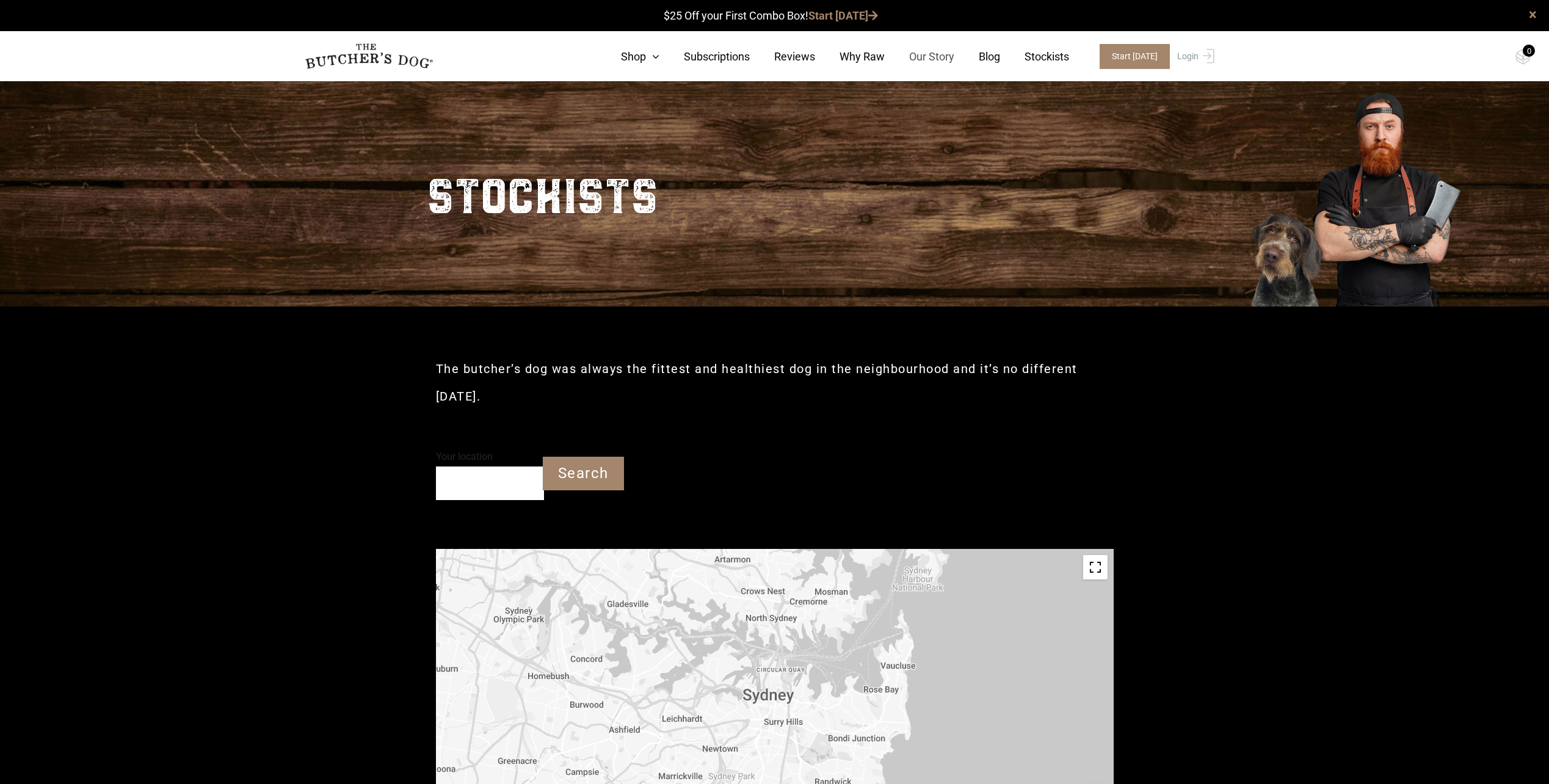
click at [947, 62] on link "Our Story" at bounding box center [919, 57] width 69 height 17
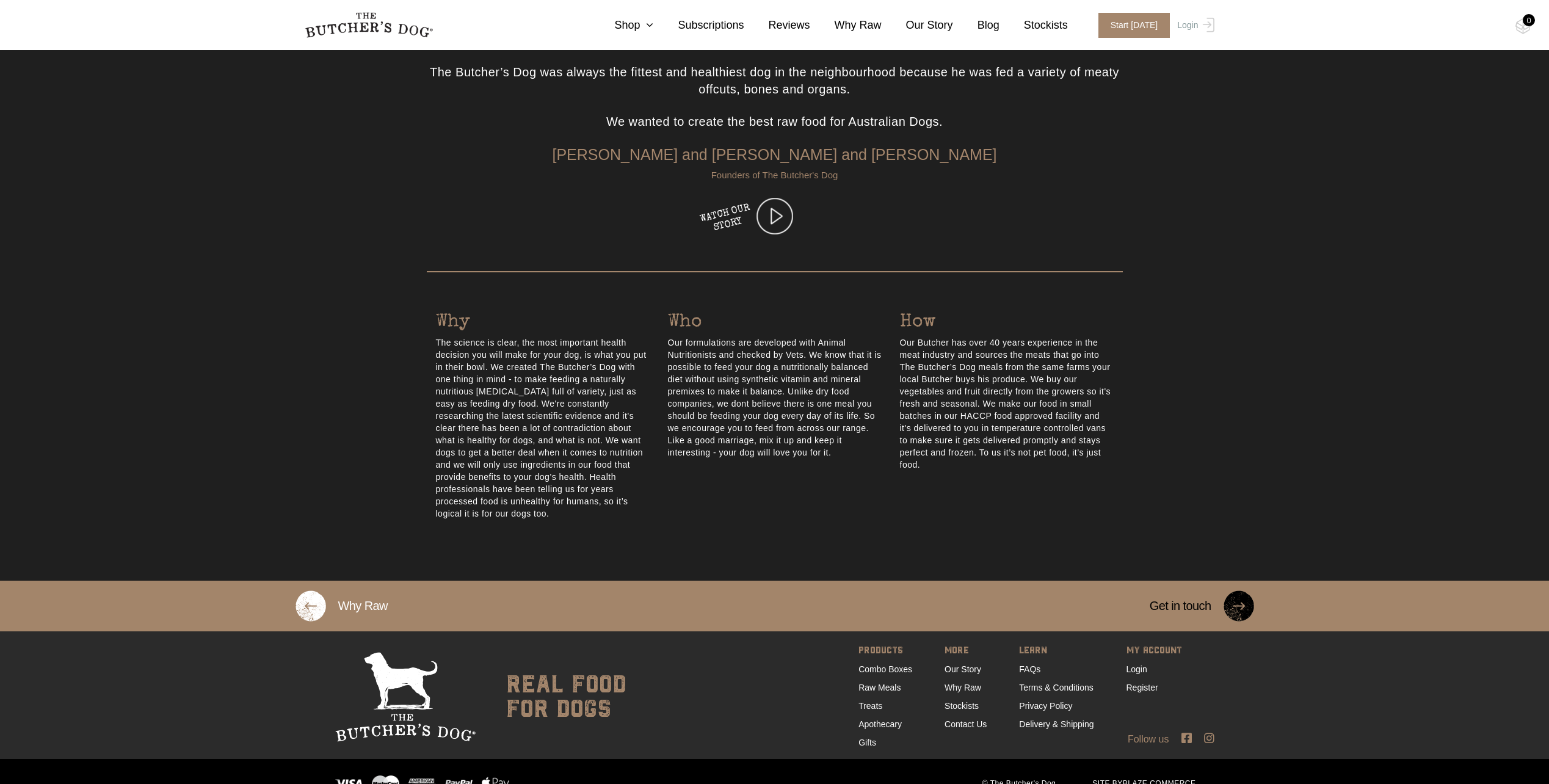
scroll to position [373, 0]
